Goal: Find specific page/section: Find specific page/section

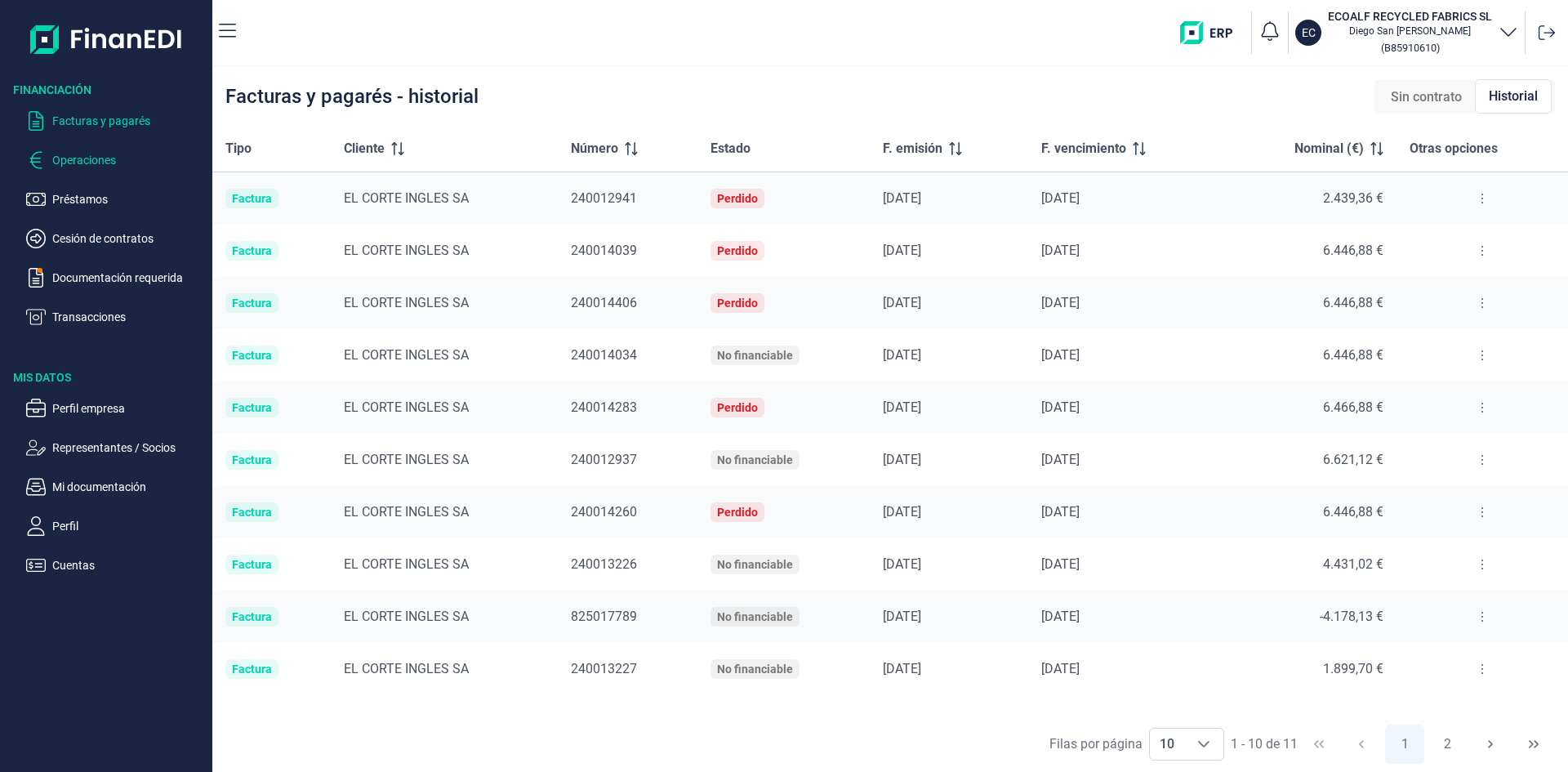
click at [118, 167] on p "Operaciones" at bounding box center [129, 159] width 153 height 20
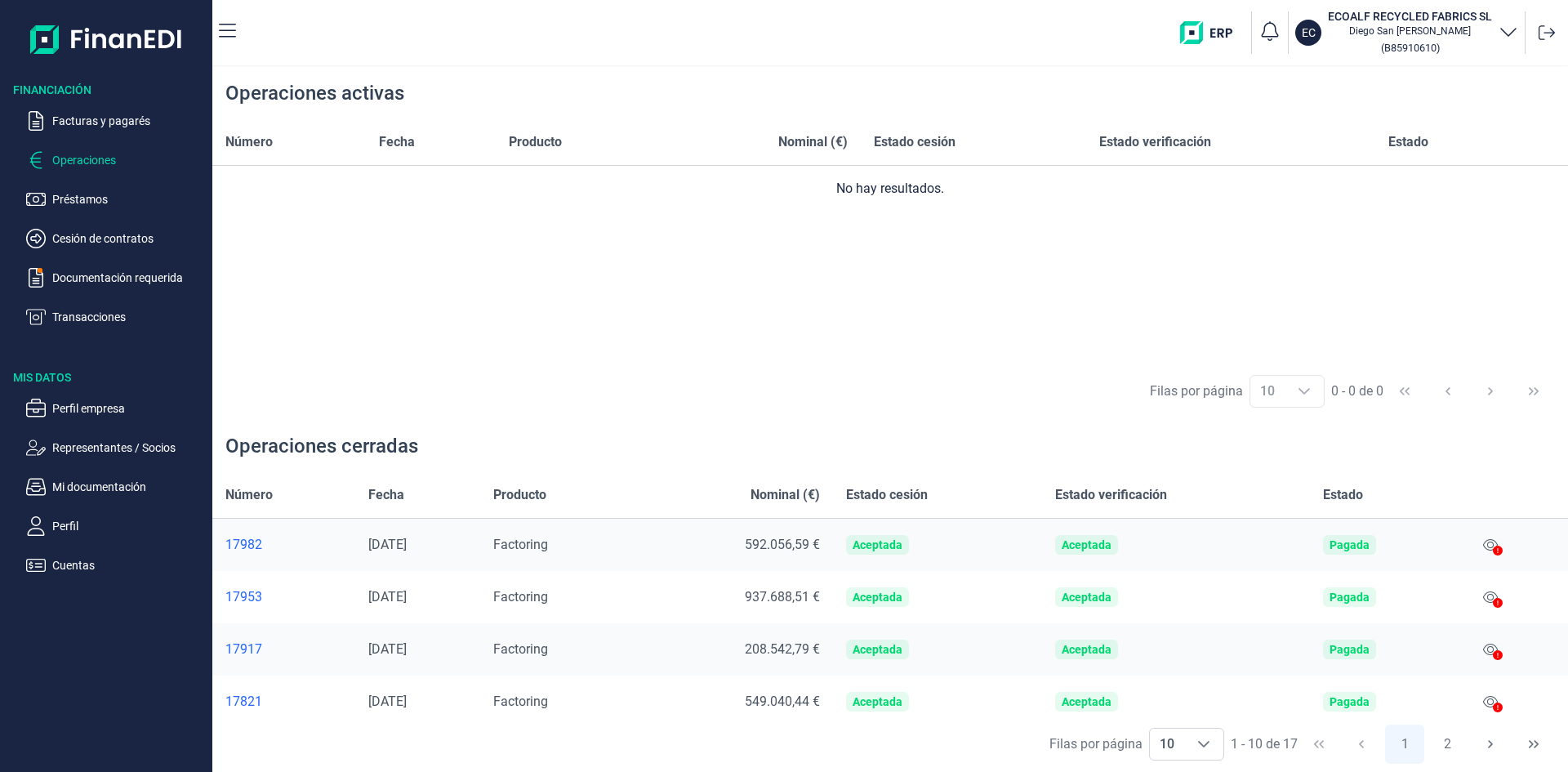
click at [1493, 600] on icon at bounding box center [1498, 603] width 10 height 10
click at [1493, 596] on div at bounding box center [1498, 603] width 10 height 20
click at [239, 601] on div "17953" at bounding box center [284, 596] width 117 height 16
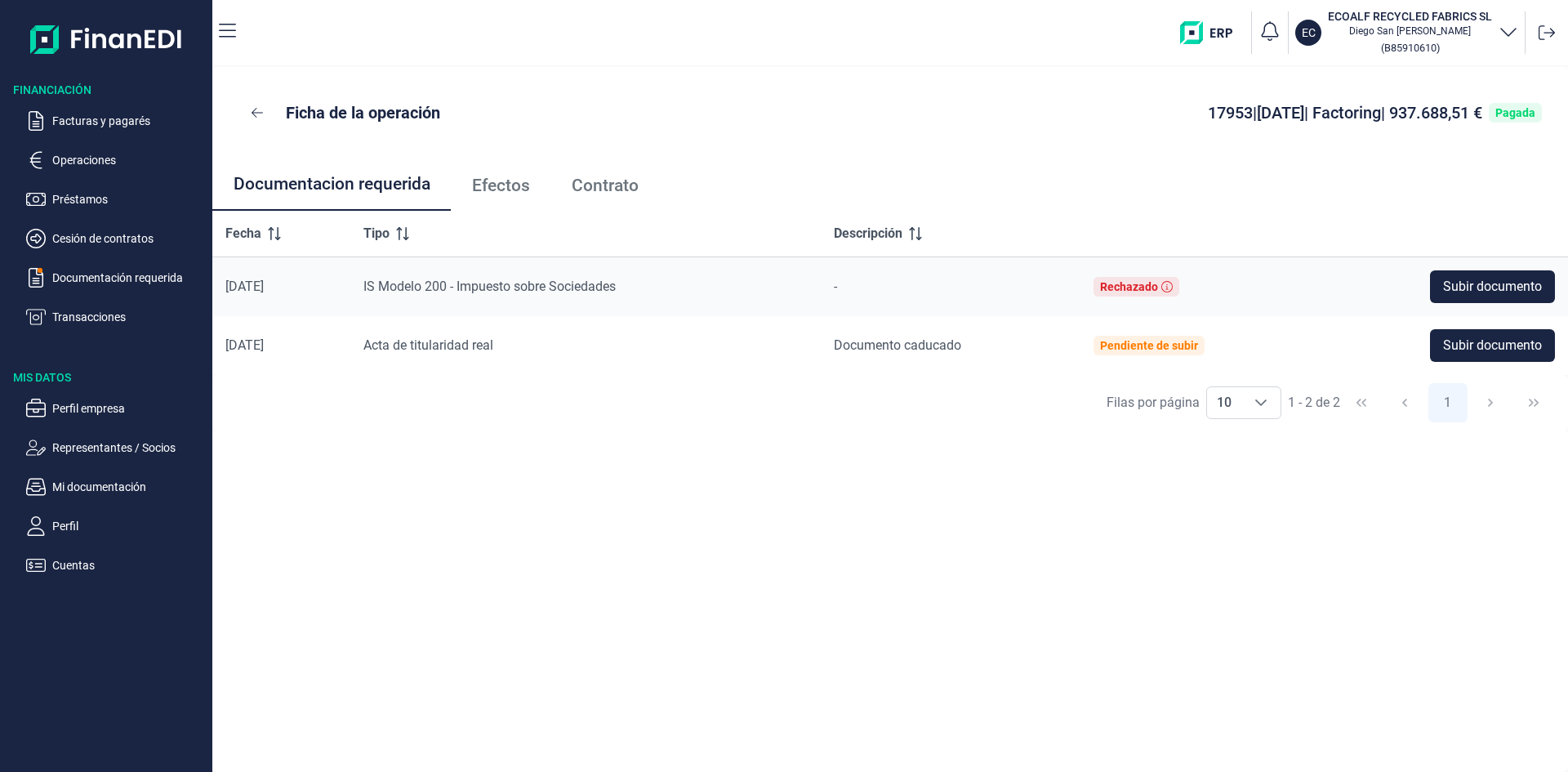
click at [595, 189] on span "Contrato" at bounding box center [605, 186] width 67 height 17
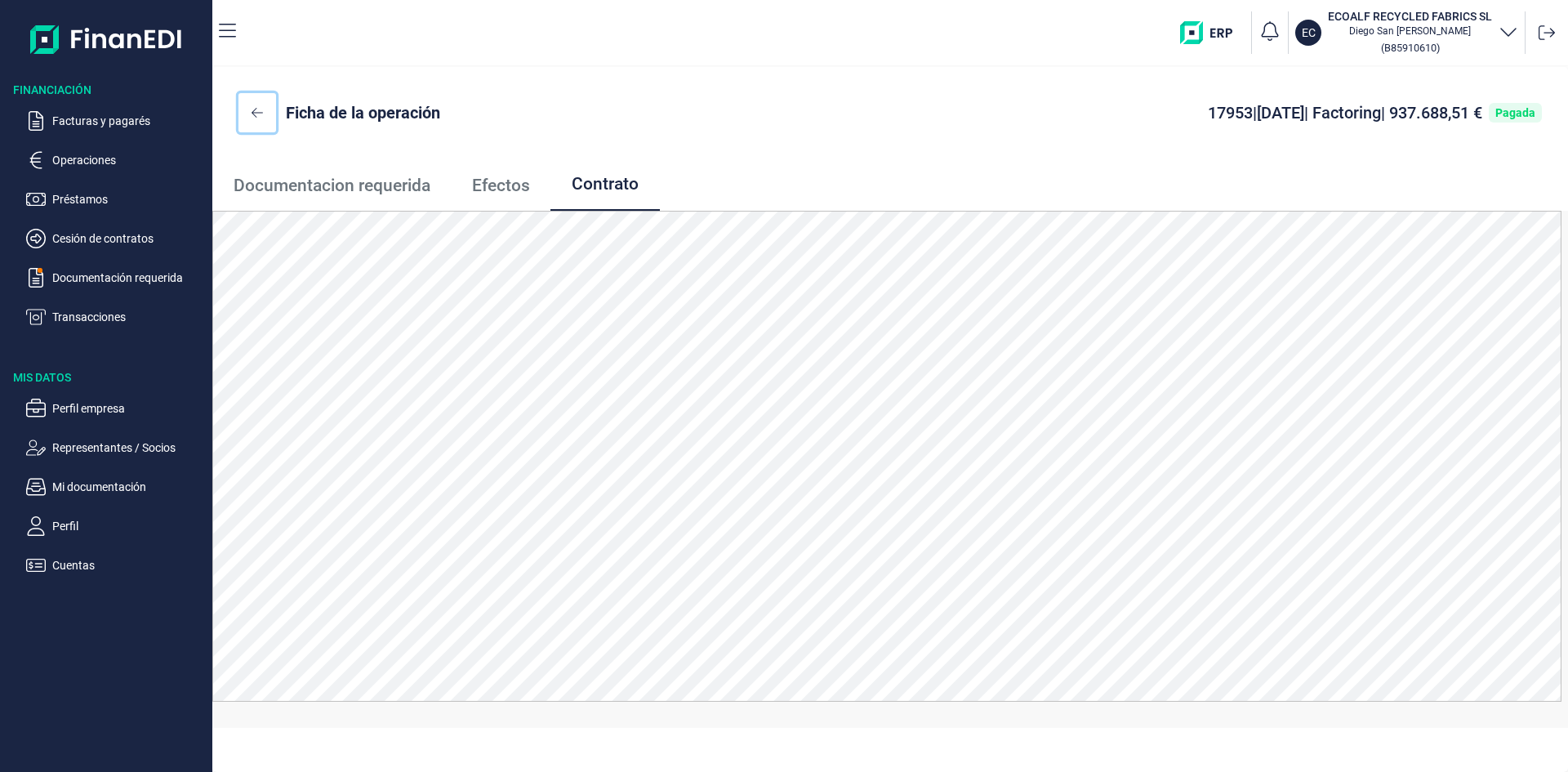
click at [257, 114] on icon at bounding box center [257, 112] width 11 height 13
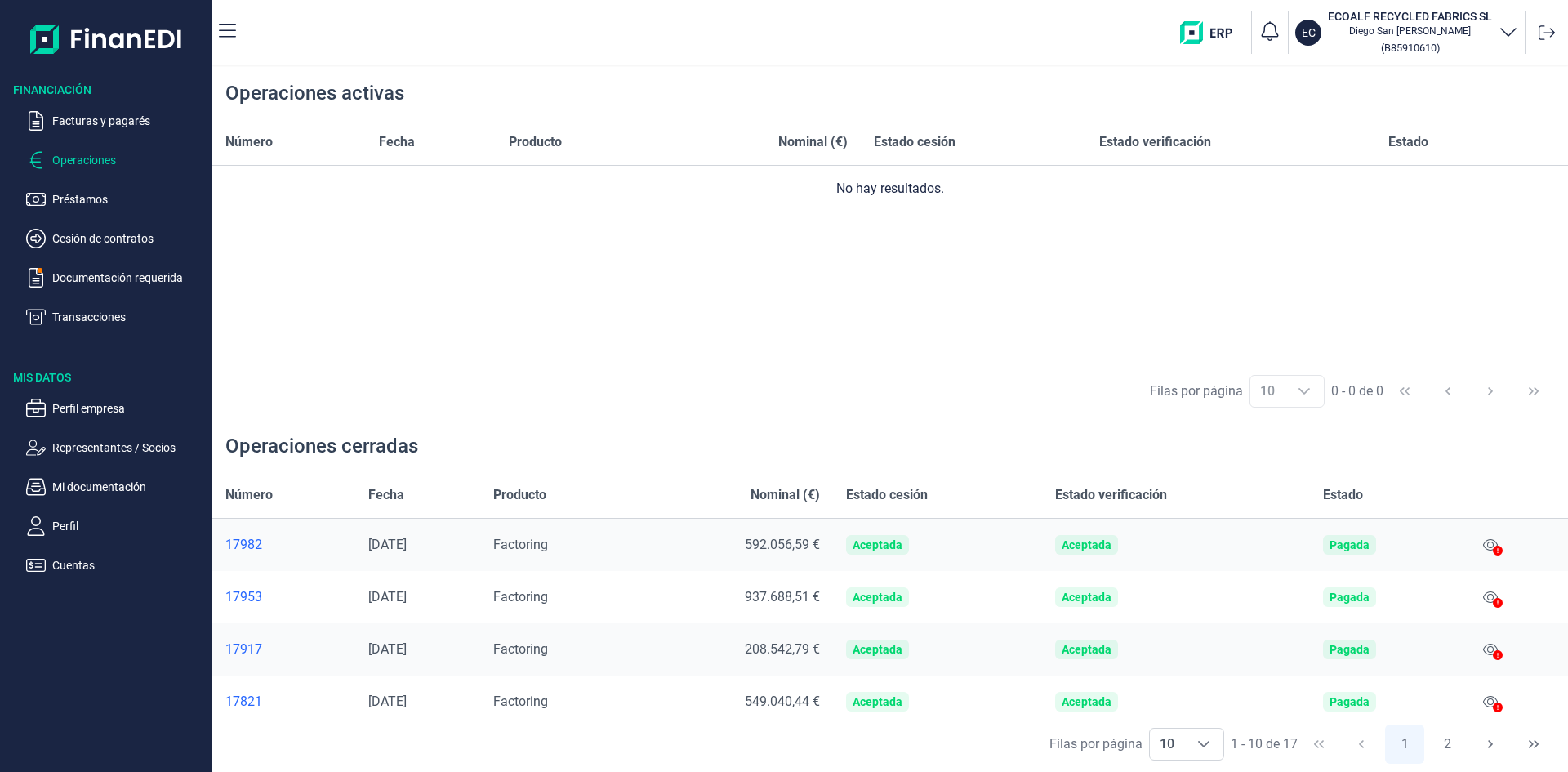
click at [246, 546] on div "17982" at bounding box center [284, 544] width 117 height 16
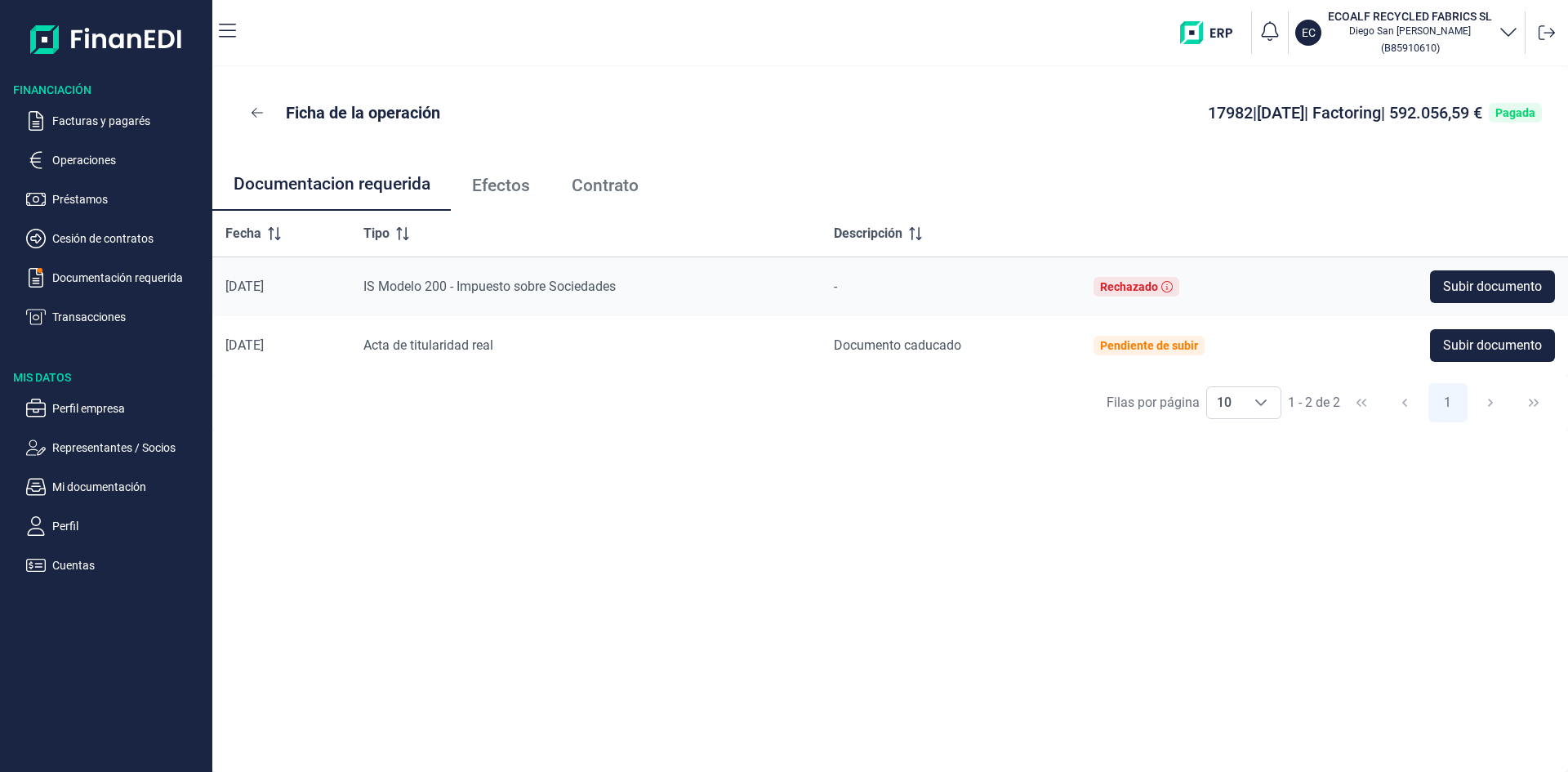
click at [628, 188] on span "Contrato" at bounding box center [605, 186] width 67 height 17
